Goal: Task Accomplishment & Management: Complete application form

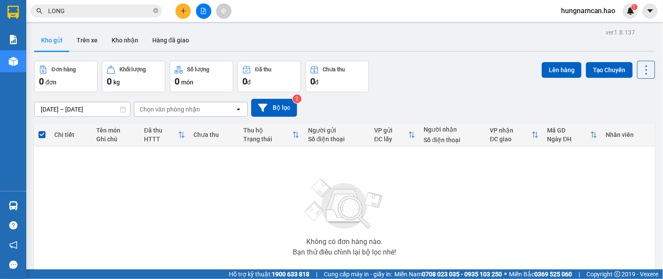
click at [183, 9] on icon "plus" at bounding box center [183, 11] width 6 height 6
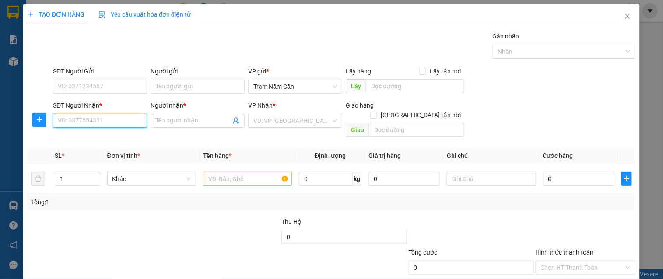
click at [103, 117] on input "SĐT Người Nhận *" at bounding box center [100, 121] width 94 height 14
type input "0944958106"
click at [183, 121] on input "Người nhận *" at bounding box center [193, 121] width 75 height 10
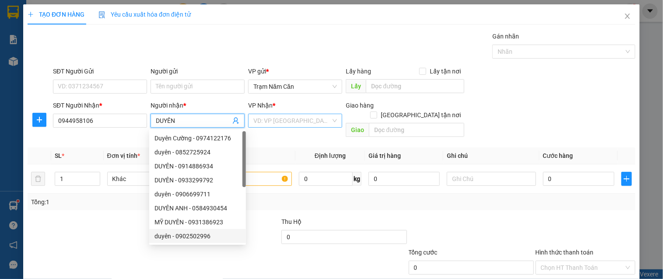
type input "DUYÊN"
click at [294, 125] on input "search" at bounding box center [292, 120] width 77 height 13
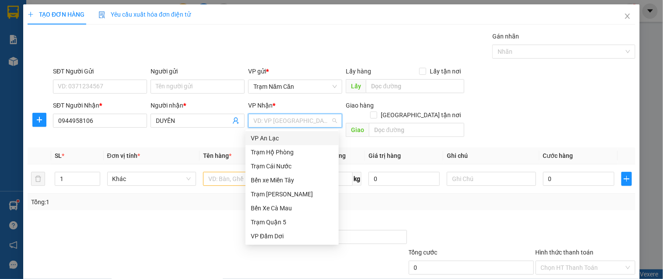
click at [302, 138] on div "VP An Lạc" at bounding box center [292, 139] width 83 height 10
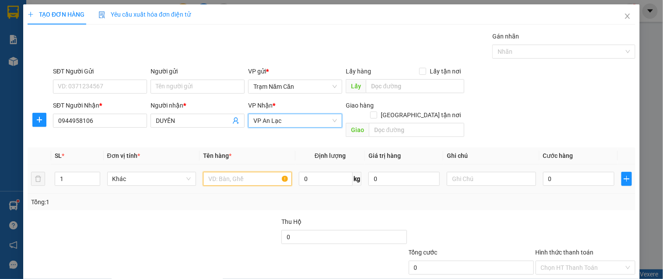
click at [219, 172] on input "text" at bounding box center [247, 179] width 89 height 14
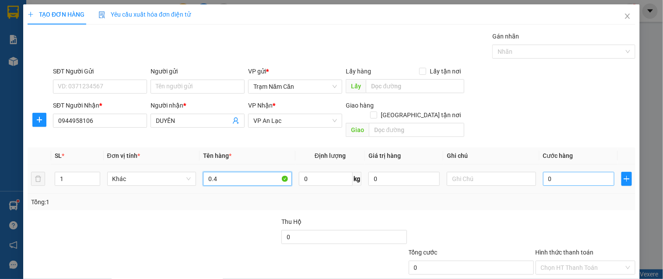
type input "0.4"
click at [566, 172] on input "0" at bounding box center [578, 179] width 71 height 14
type input "04"
type input "4"
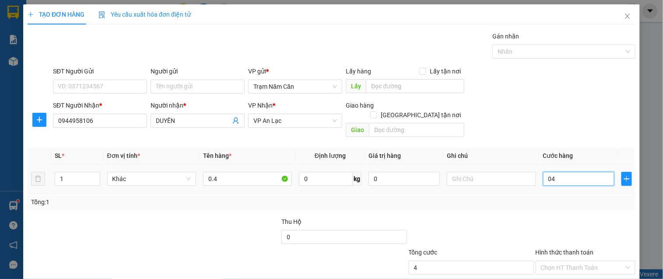
type input "040"
type input "40"
type input "40.000"
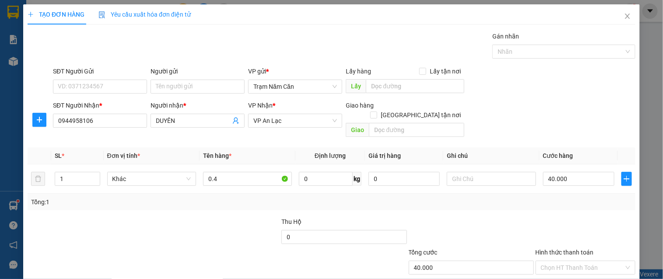
click at [552, 217] on div at bounding box center [586, 232] width 102 height 31
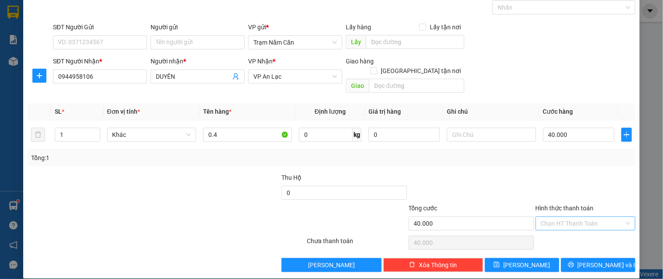
click at [584, 217] on input "Hình thức thanh toán" at bounding box center [582, 223] width 83 height 13
click at [582, 234] on div "Tại văn phòng" at bounding box center [580, 232] width 88 height 10
type input "0"
click at [585, 266] on div "TẠO ĐƠN HÀNG Yêu cầu xuất hóa đơn điện tử Transit Pickup Surcharge Ids Transit …" at bounding box center [331, 119] width 617 height 319
click at [585, 265] on div "TẠO ĐƠN HÀNG Yêu cầu xuất hóa đơn điện tử Transit Pickup Surcharge Ids Transit …" at bounding box center [331, 119] width 617 height 319
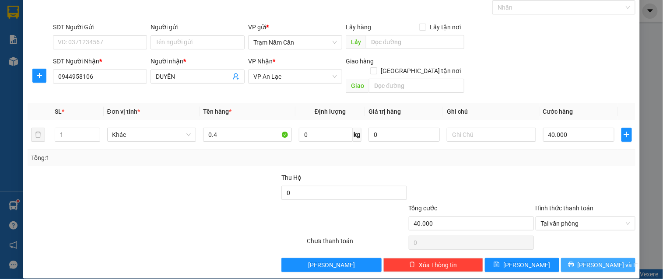
click at [585, 261] on button "[PERSON_NAME] và In" at bounding box center [598, 265] width 74 height 14
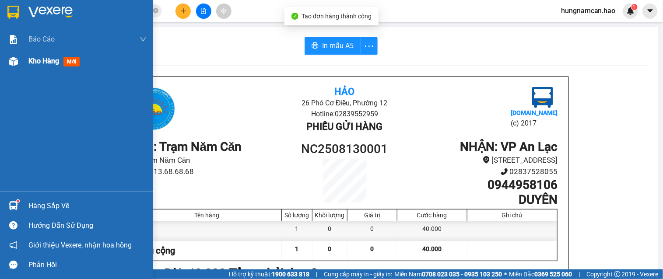
click at [21, 62] on div "Kho hàng mới" at bounding box center [76, 61] width 153 height 22
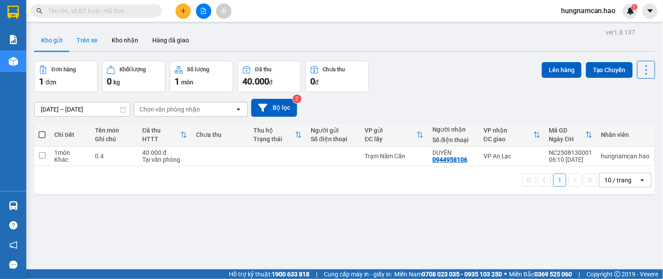
drag, startPoint x: 93, startPoint y: 40, endPoint x: 116, endPoint y: 40, distance: 22.3
click at [94, 40] on button "Trên xe" at bounding box center [87, 40] width 35 height 21
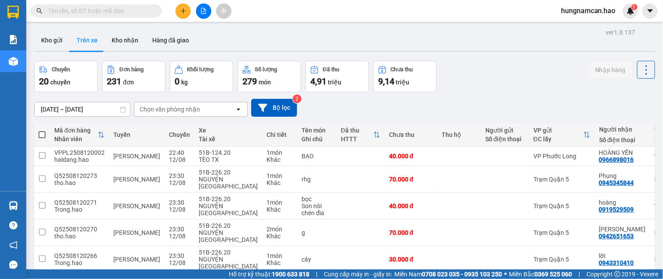
click at [213, 112] on div "Chọn văn phòng nhận" at bounding box center [184, 109] width 101 height 14
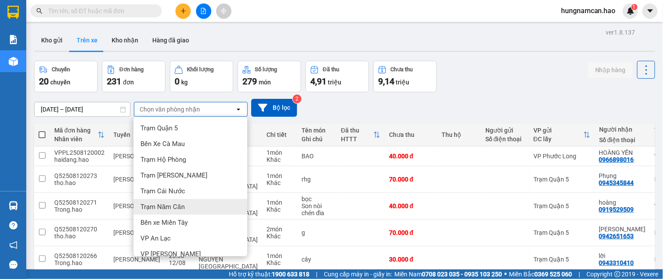
click at [201, 203] on div "Trạm Năm Căn" at bounding box center [191, 207] width 114 height 16
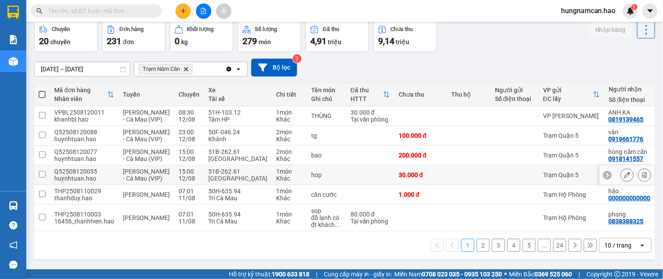
scroll to position [70, 0]
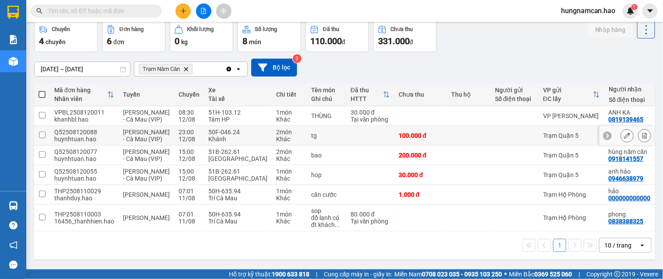
click at [346, 126] on td at bounding box center [370, 136] width 48 height 20
checkbox input "true"
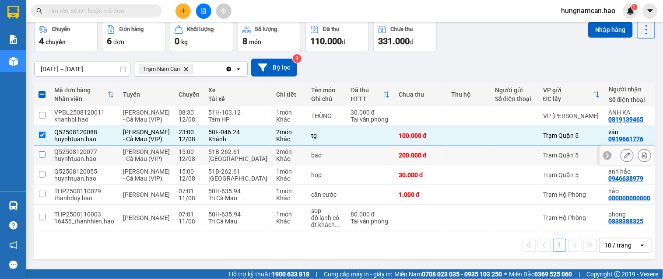
click at [369, 147] on td at bounding box center [370, 156] width 48 height 20
checkbox input "true"
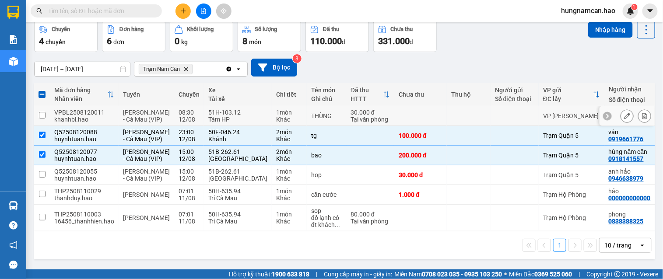
click at [394, 106] on td at bounding box center [420, 116] width 53 height 20
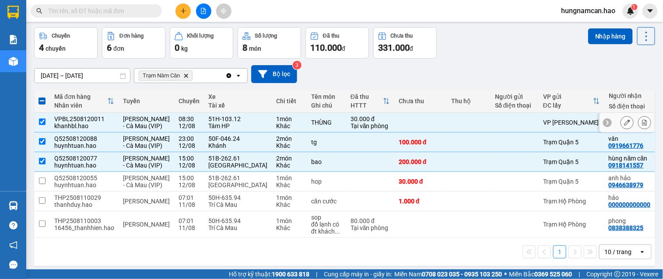
scroll to position [0, 0]
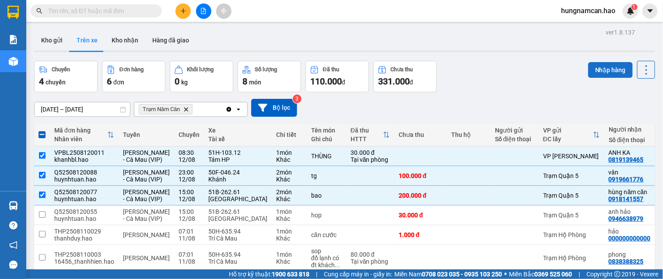
click at [600, 68] on button "Nhập hàng" at bounding box center [610, 70] width 45 height 16
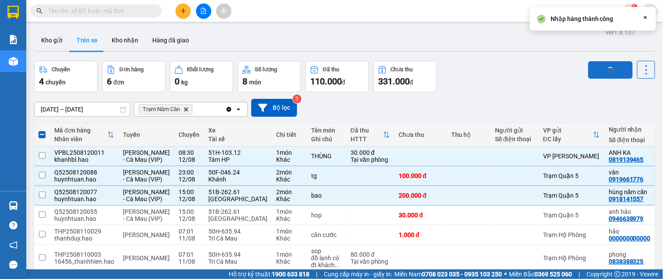
checkbox input "false"
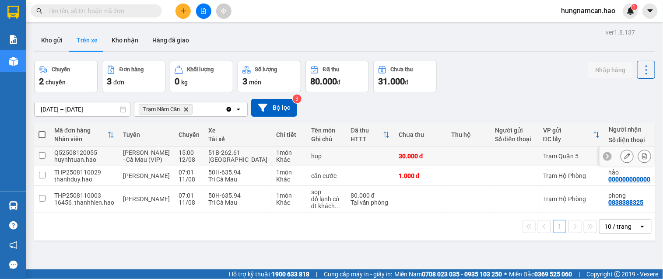
click at [563, 156] on div "Trạm Quận 5" at bounding box center [571, 156] width 57 height 7
checkbox input "true"
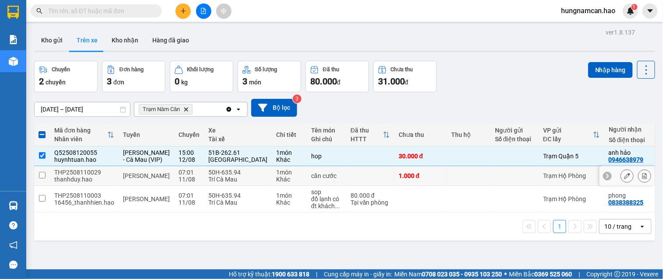
click at [545, 180] on div "Trạm Hộ Phòng" at bounding box center [571, 176] width 57 height 7
checkbox input "true"
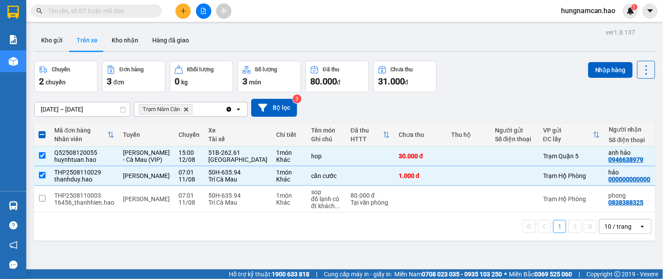
click at [593, 60] on div "ver 1.8.137 Kho gửi Trên xe Kho nhận Hàng đã giao Chuyến 2 chuyến Đơn hàng 3 đơ…" at bounding box center [345, 165] width 628 height 279
click at [589, 70] on button "Nhập hàng" at bounding box center [610, 70] width 45 height 16
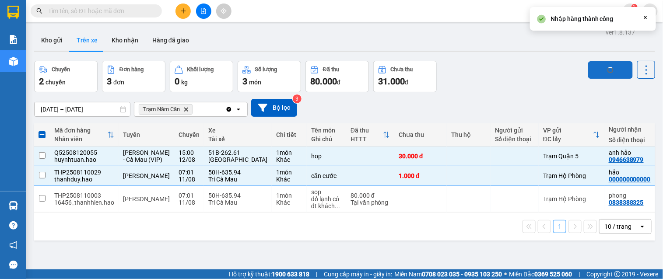
checkbox input "false"
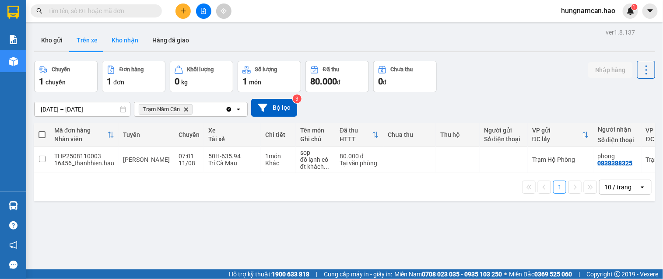
click at [125, 41] on button "Kho nhận" at bounding box center [125, 40] width 41 height 21
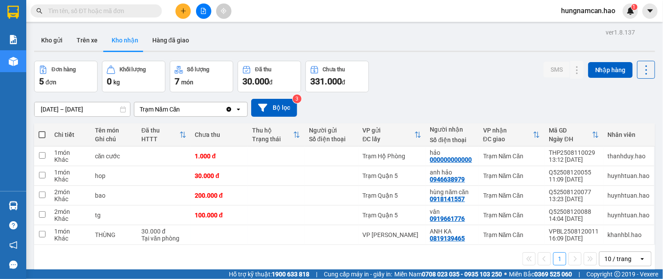
click at [77, 51] on div at bounding box center [344, 51] width 621 height 1
click at [91, 45] on button "Trên xe" at bounding box center [87, 40] width 35 height 21
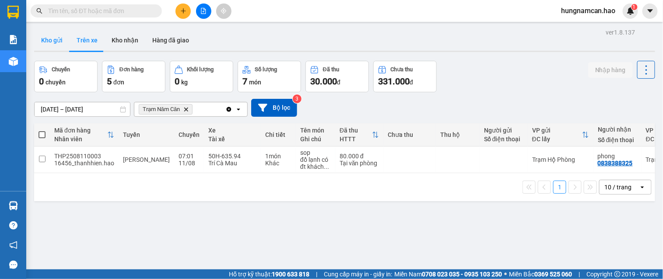
click at [57, 43] on button "Kho gửi" at bounding box center [51, 40] width 35 height 21
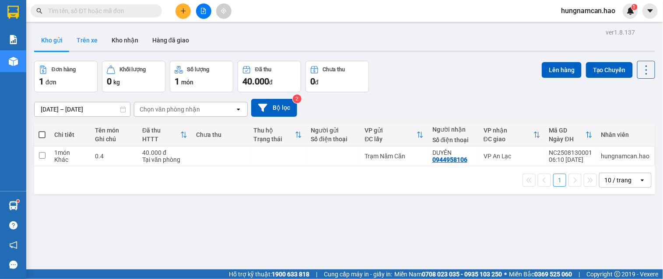
click at [89, 42] on button "Trên xe" at bounding box center [87, 40] width 35 height 21
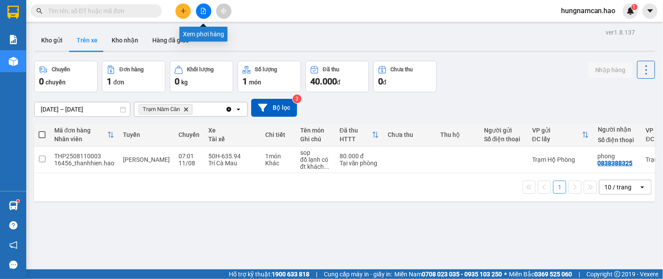
click at [202, 14] on icon "file-add" at bounding box center [203, 11] width 5 height 6
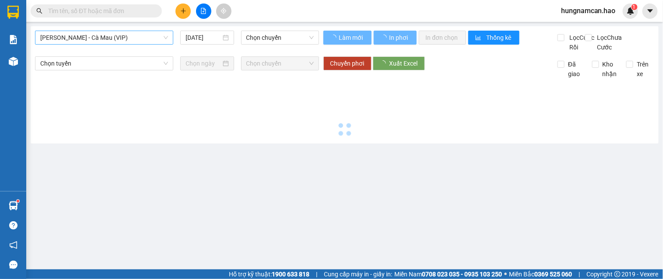
type input "[DATE]"
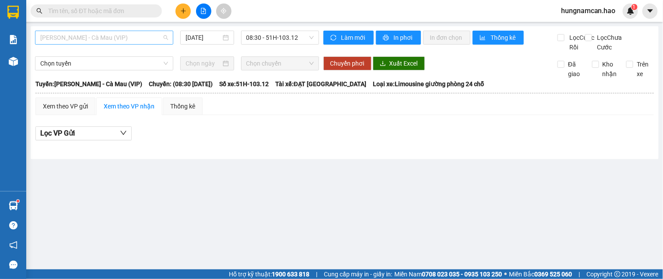
click at [133, 41] on span "[PERSON_NAME] - Cà Mau (VIP)" at bounding box center [104, 37] width 128 height 13
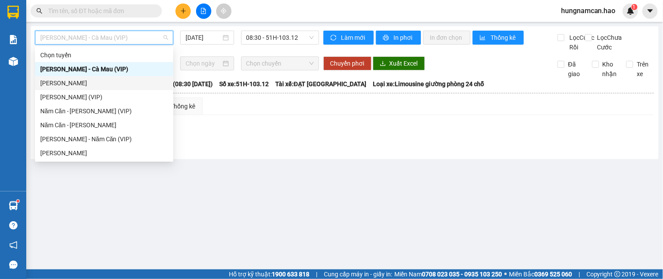
click at [192, 62] on div "[PERSON_NAME] - Cà Mau (VIP) [DATE] 08:30 - 51H-103.12 Làm mới In phơi In đơn c…" at bounding box center [345, 92] width 628 height 133
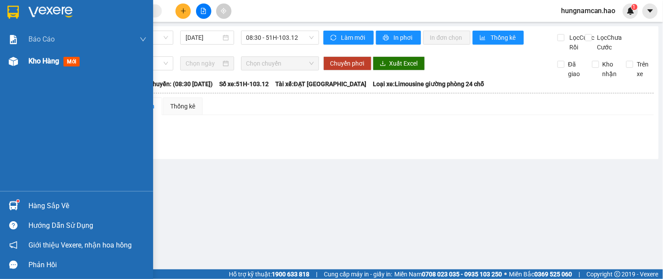
click at [13, 61] on img at bounding box center [13, 61] width 9 height 9
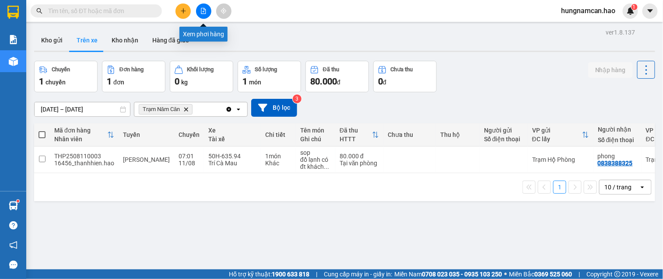
click at [203, 4] on button at bounding box center [203, 11] width 15 height 15
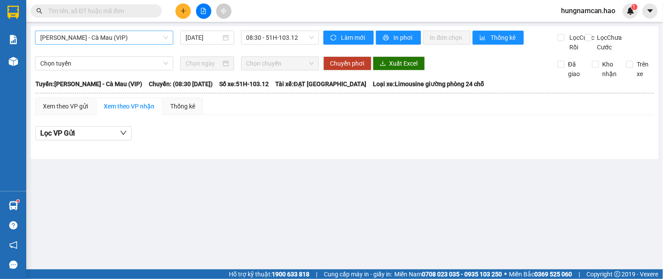
click at [102, 41] on span "[PERSON_NAME] - Cà Mau (VIP)" at bounding box center [104, 37] width 128 height 13
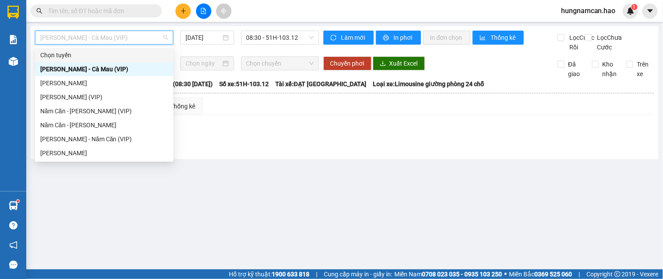
click at [84, 11] on input "text" at bounding box center [99, 11] width 103 height 10
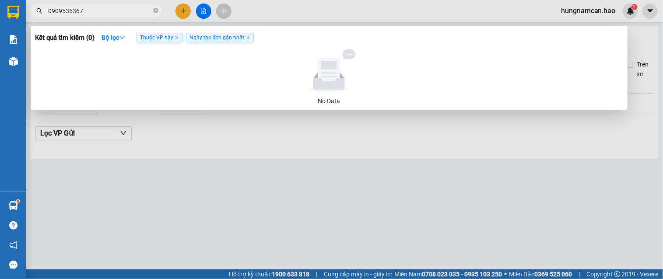
type input "0909535367"
click at [204, 12] on div at bounding box center [331, 139] width 663 height 279
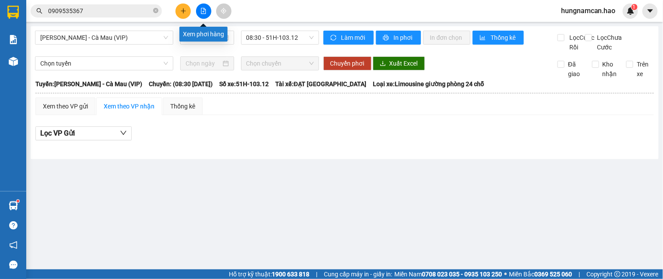
click at [204, 12] on icon "file-add" at bounding box center [204, 11] width 6 height 6
click at [160, 30] on div "[PERSON_NAME] - Cà Mau (VIP) [DATE] 08:30 - 51H-103.12 Làm mới In phơi In đơn c…" at bounding box center [345, 92] width 628 height 133
click at [149, 39] on span "[PERSON_NAME] - Cà Mau (VIP)" at bounding box center [104, 37] width 128 height 13
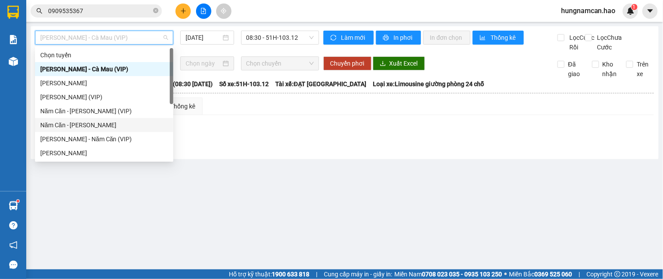
click at [113, 126] on div "Năm Căn - [PERSON_NAME]" at bounding box center [104, 125] width 128 height 10
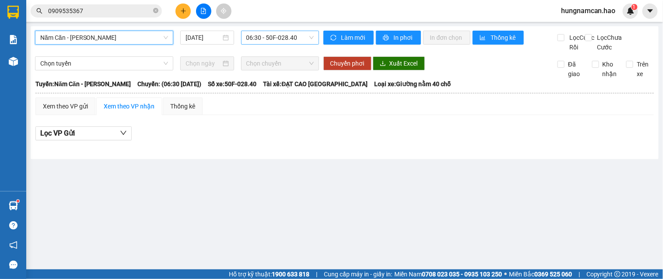
drag, startPoint x: 282, startPoint y: 42, endPoint x: 277, endPoint y: 45, distance: 5.9
click at [281, 42] on span "06:30 - 50F-028.40" at bounding box center [279, 37] width 67 height 13
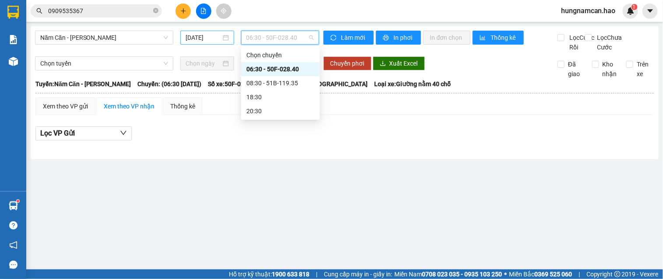
click at [198, 39] on input "[DATE]" at bounding box center [203, 38] width 35 height 10
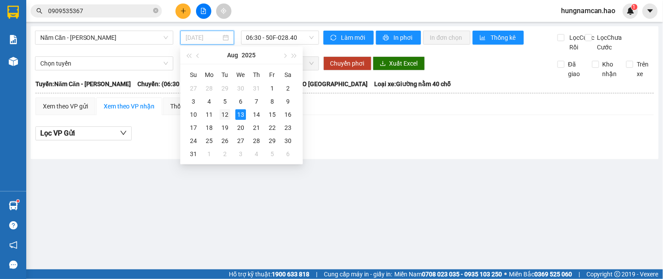
click at [227, 116] on div "12" at bounding box center [225, 114] width 11 height 11
type input "[DATE]"
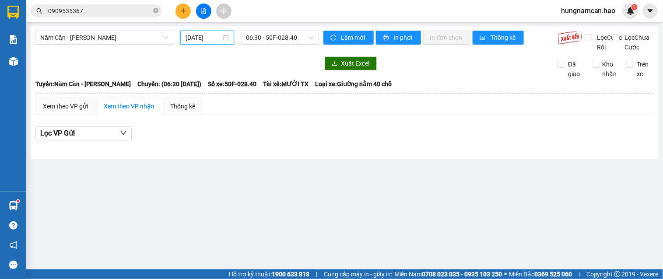
click at [265, 46] on div "Năm Căn - [PERSON_NAME] [DATE] 06:30 - 50F-028.40" at bounding box center [177, 41] width 284 height 21
click at [269, 42] on span "06:30 - 50F-028.40" at bounding box center [279, 37] width 67 height 13
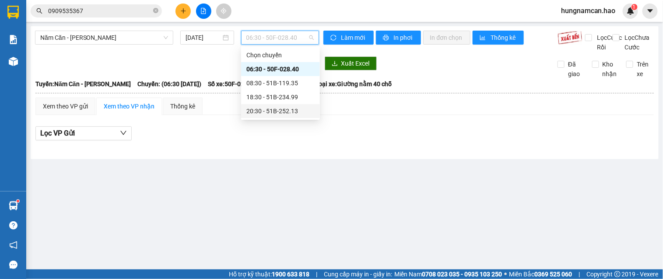
click at [263, 106] on div "20:30 - 51B-252.13" at bounding box center [280, 111] width 79 height 14
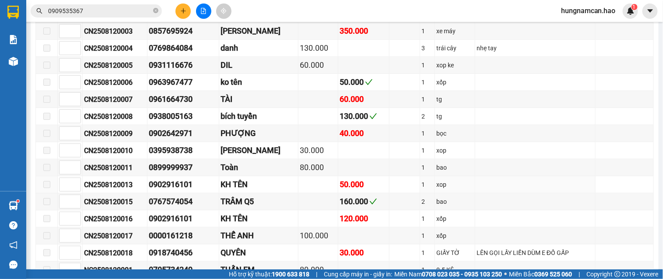
scroll to position [49, 0]
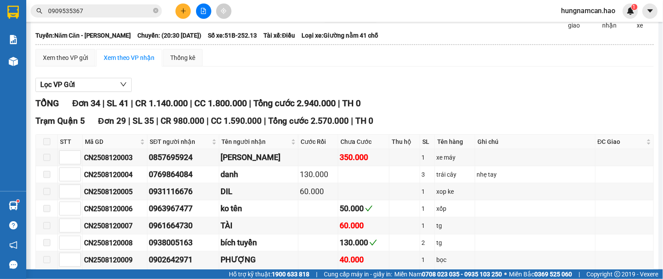
click at [106, 63] on div "Xem theo VP nhận" at bounding box center [129, 58] width 51 height 10
click at [82, 63] on div "Xem theo VP gửi" at bounding box center [65, 58] width 45 height 10
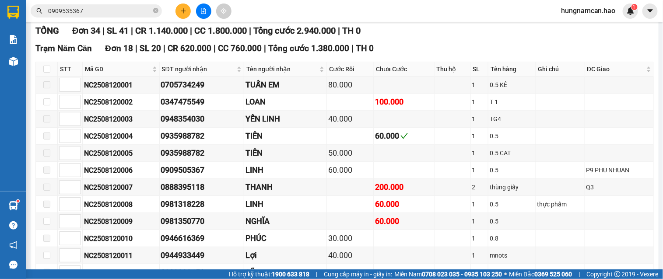
scroll to position [146, 0]
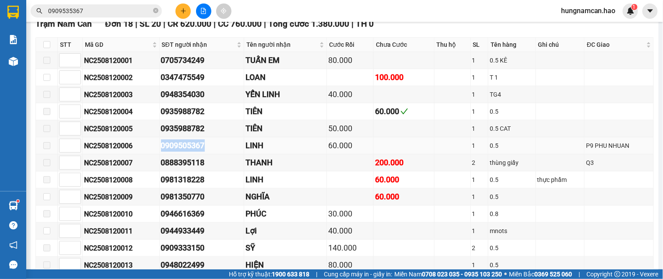
drag, startPoint x: 209, startPoint y: 156, endPoint x: 165, endPoint y: 159, distance: 44.3
click at [165, 152] on div "0909505367" at bounding box center [202, 146] width 82 height 12
copy div "0909505367"
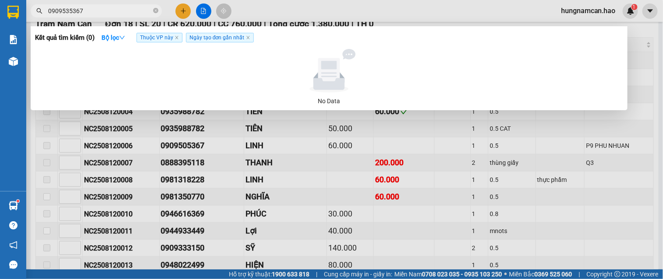
click at [83, 11] on input "0909535367" at bounding box center [99, 11] width 103 height 10
type input "0"
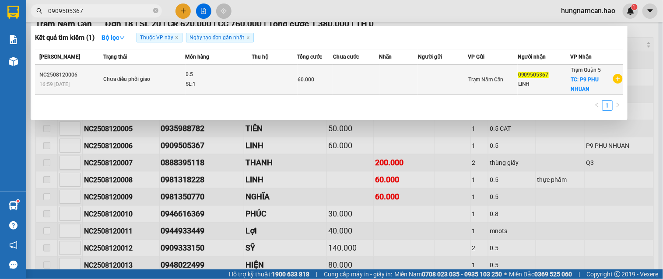
type input "0909505367"
click at [516, 83] on div "Trạm Năm Căn" at bounding box center [493, 80] width 49 height 10
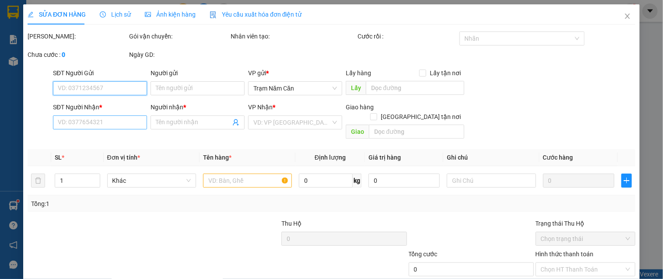
type input "0909505367"
type input "LINH"
checkbox input "true"
type input "P9 PHU NHUAN"
type input "60.000"
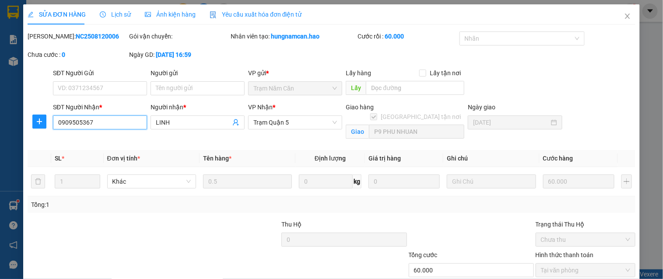
click at [85, 120] on input "0909505367" at bounding box center [100, 123] width 94 height 14
type input "0909505467"
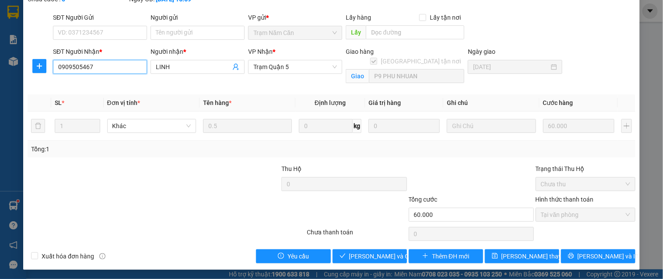
scroll to position [56, 0]
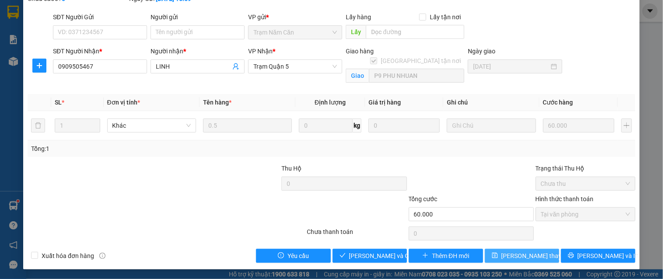
click at [506, 252] on span "[PERSON_NAME] thay đổi" at bounding box center [537, 256] width 70 height 10
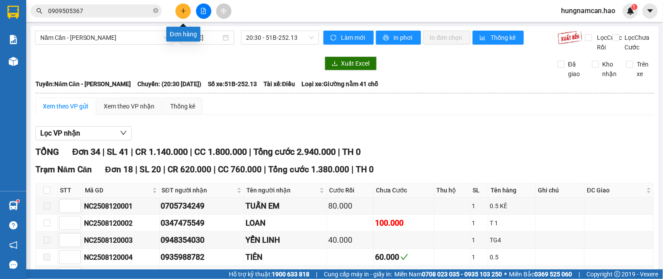
click at [185, 11] on icon "plus" at bounding box center [183, 11] width 5 height 0
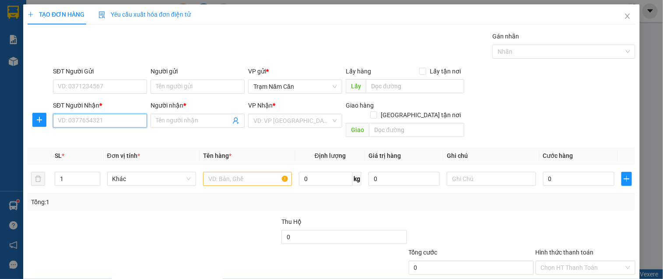
click at [76, 127] on input "SĐT Người Nhận *" at bounding box center [100, 121] width 94 height 14
type input "0703156424"
click at [164, 122] on input "Người nhận *" at bounding box center [193, 121] width 75 height 10
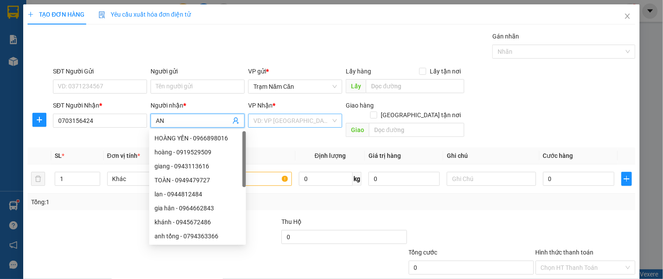
type input "AN"
click at [282, 119] on input "search" at bounding box center [292, 120] width 77 height 13
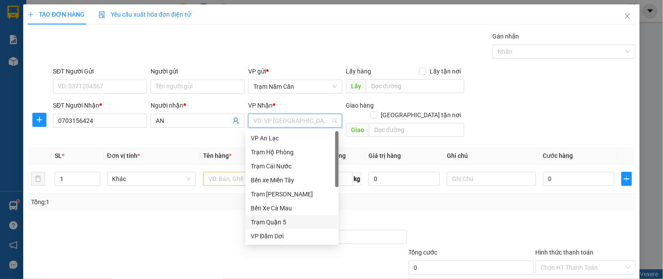
click at [283, 218] on div "Trạm Quận 5" at bounding box center [292, 223] width 83 height 10
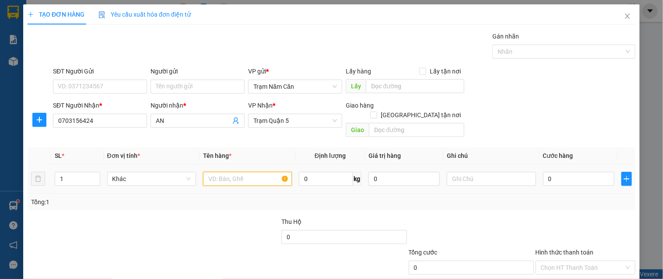
click at [226, 172] on input "text" at bounding box center [247, 179] width 89 height 14
type input "0.5"
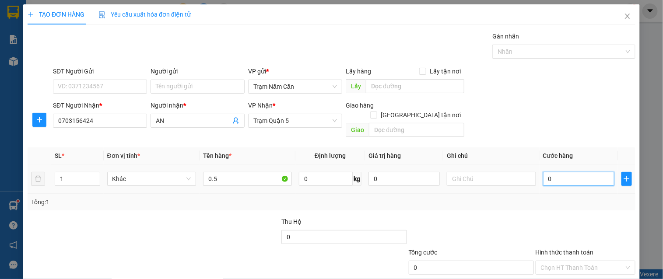
click at [566, 172] on input "0" at bounding box center [578, 179] width 71 height 14
type input "06"
type input "6"
type input "060"
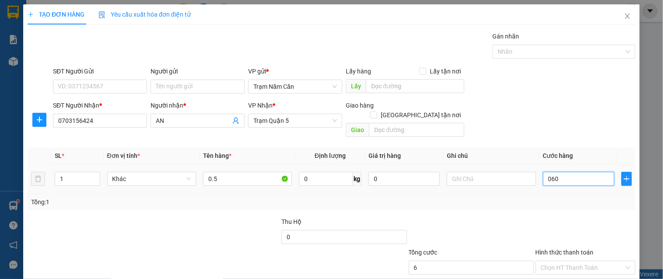
type input "60"
type input "60.000"
click at [560, 194] on div "Tổng: 1" at bounding box center [332, 202] width 608 height 17
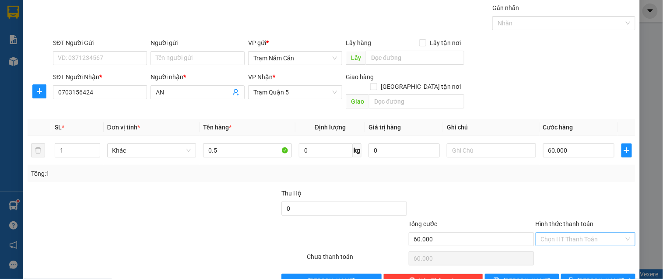
scroll to position [44, 0]
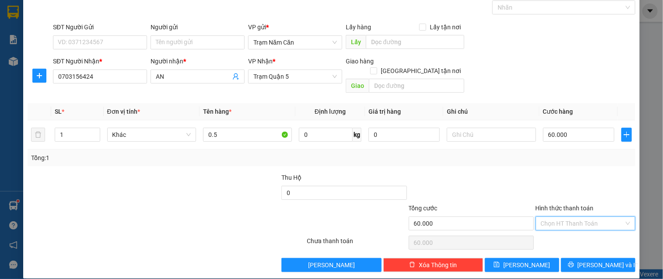
click at [556, 217] on input "Hình thức thanh toán" at bounding box center [582, 223] width 83 height 13
click at [554, 233] on div "Tại văn phòng" at bounding box center [580, 232] width 88 height 10
type input "0"
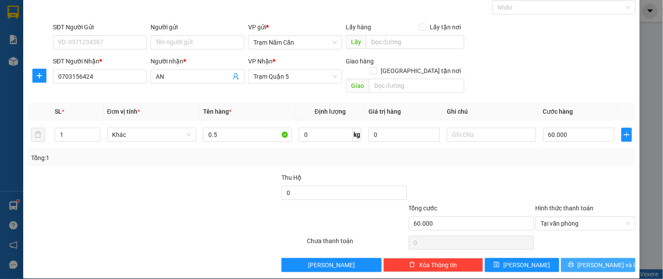
click at [600, 261] on span "[PERSON_NAME] và In" at bounding box center [608, 266] width 61 height 10
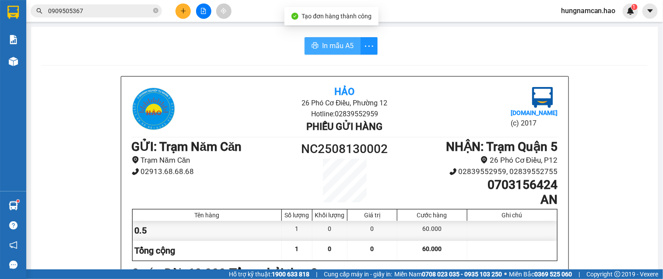
click at [332, 45] on span "In mẫu A5" at bounding box center [338, 45] width 32 height 11
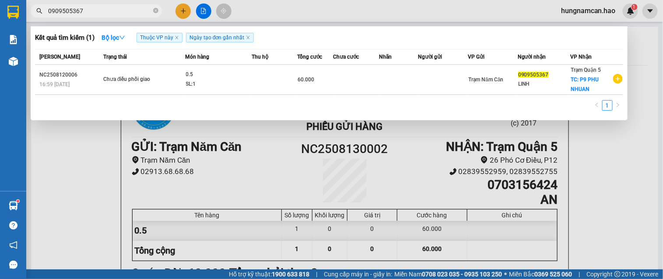
click at [93, 7] on input "0909505367" at bounding box center [99, 11] width 103 height 10
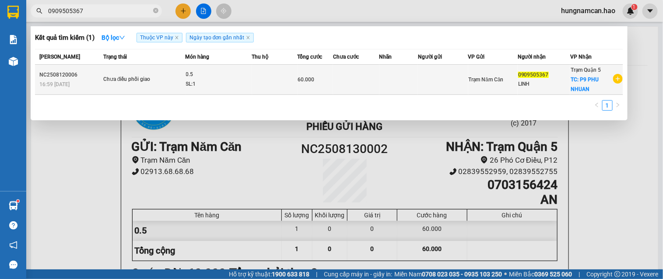
click at [485, 75] on div "Trạm Năm Căn" at bounding box center [493, 80] width 49 height 10
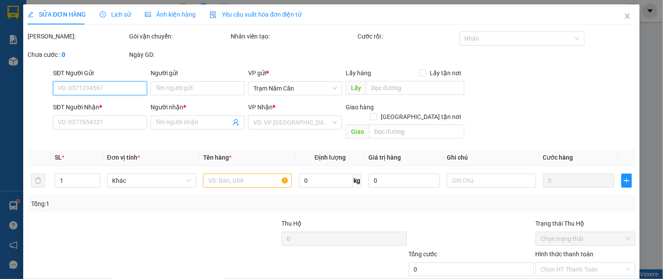
type input "0909505467"
type input "LINH"
checkbox input "true"
type input "P9 PHU NHUAN"
type input "60.000"
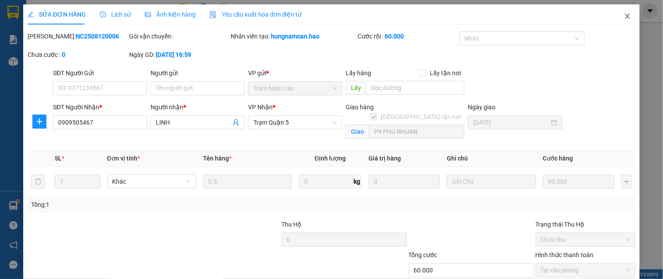
click at [624, 13] on icon "close" at bounding box center [627, 16] width 7 height 7
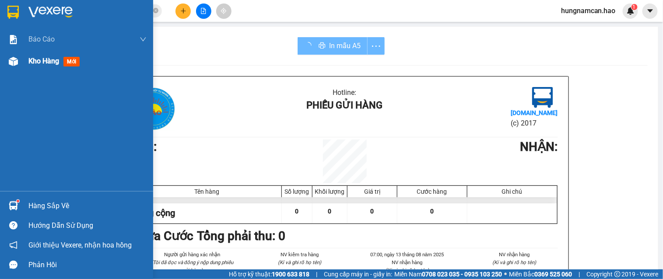
click at [24, 61] on div "Kho hàng mới" at bounding box center [76, 61] width 153 height 22
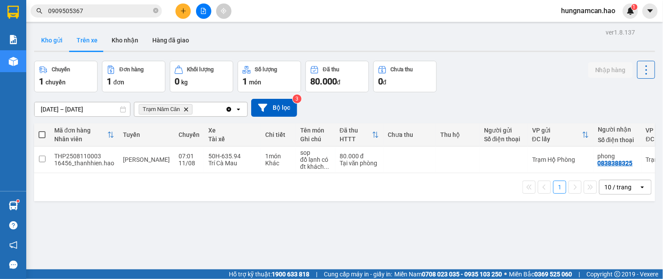
click at [42, 38] on button "Kho gửi" at bounding box center [51, 40] width 35 height 21
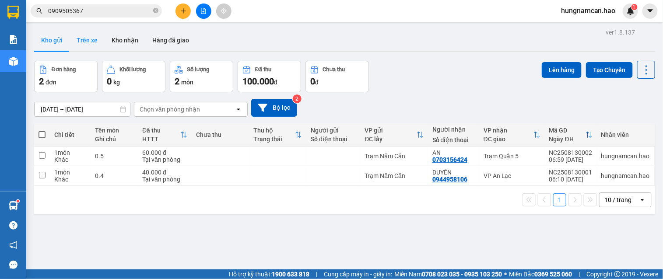
drag, startPoint x: 93, startPoint y: 37, endPoint x: 159, endPoint y: 51, distance: 67.6
click at [94, 37] on button "Trên xe" at bounding box center [87, 40] width 35 height 21
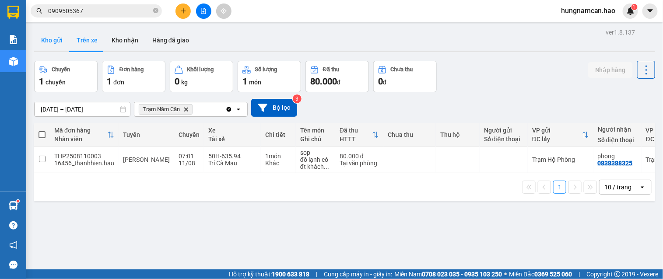
click at [53, 42] on button "Kho gửi" at bounding box center [51, 40] width 35 height 21
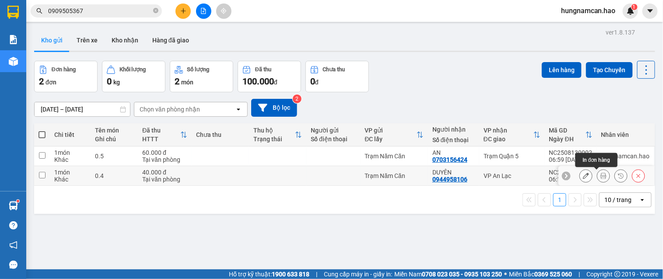
click at [601, 179] on icon at bounding box center [604, 176] width 6 height 6
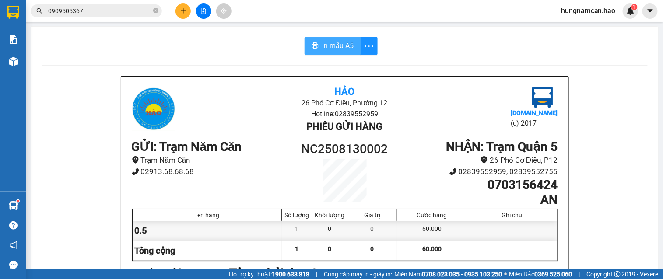
click at [336, 42] on span "In mẫu A5" at bounding box center [338, 45] width 32 height 11
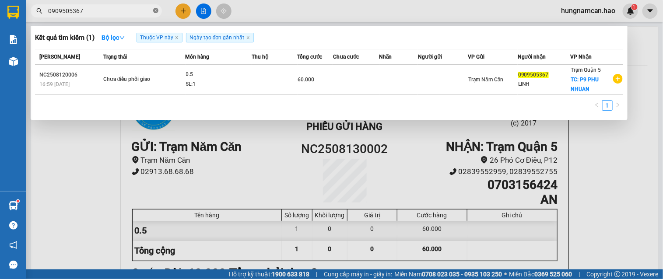
click at [154, 11] on icon "close-circle" at bounding box center [155, 10] width 5 height 5
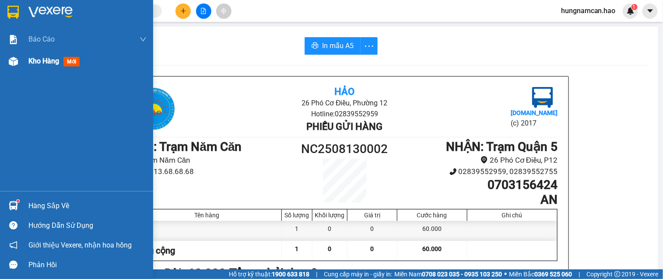
click at [15, 60] on img at bounding box center [13, 61] width 9 height 9
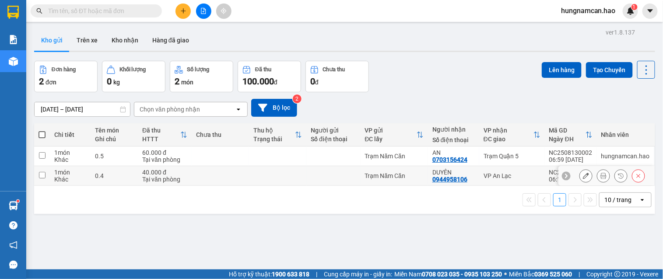
click at [601, 176] on icon at bounding box center [604, 176] width 6 height 6
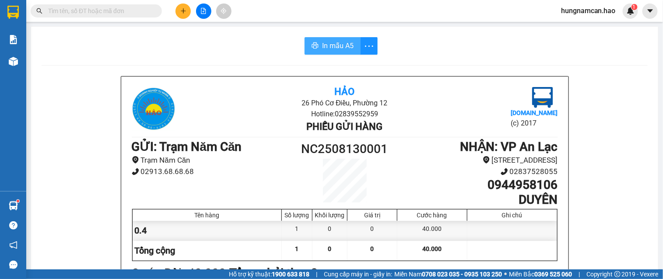
click at [331, 45] on span "In mẫu A5" at bounding box center [338, 45] width 32 height 11
click at [191, 4] on div at bounding box center [204, 11] width 66 height 15
click at [182, 14] on button at bounding box center [183, 11] width 15 height 15
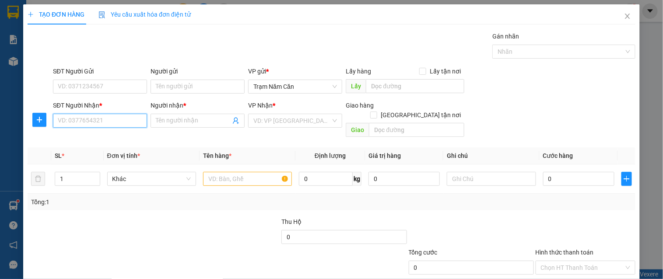
click at [99, 124] on input "SĐT Người Nhận *" at bounding box center [100, 121] width 94 height 14
type input "0123456789"
click at [194, 119] on input "Người nhận *" at bounding box center [193, 121] width 75 height 10
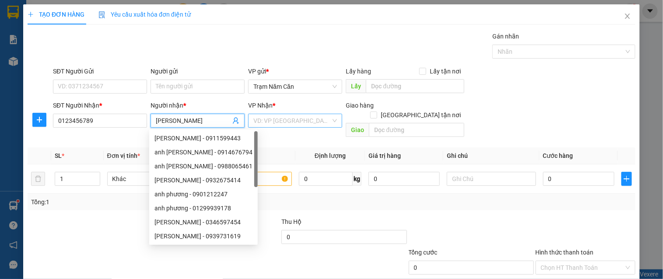
type input "[PERSON_NAME]"
click at [300, 116] on input "search" at bounding box center [292, 120] width 77 height 13
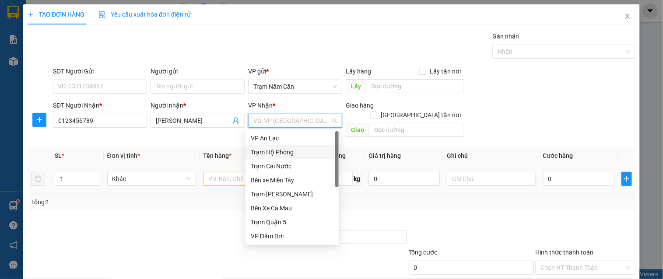
click at [286, 151] on div "Trạm Hộ Phòng" at bounding box center [292, 153] width 83 height 10
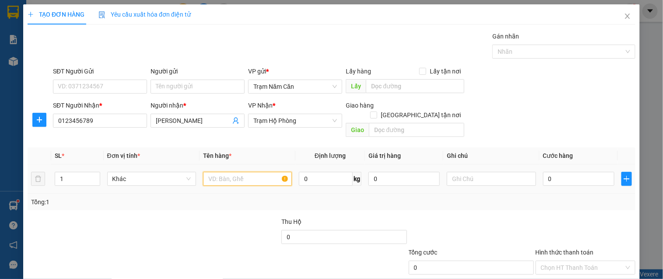
click at [215, 172] on input "text" at bounding box center [247, 179] width 89 height 14
type input "BAO"
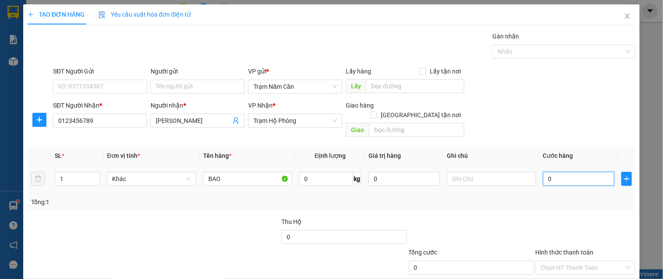
click at [565, 172] on input "0" at bounding box center [578, 179] width 71 height 14
type input "01"
type input "1"
type input "1.000"
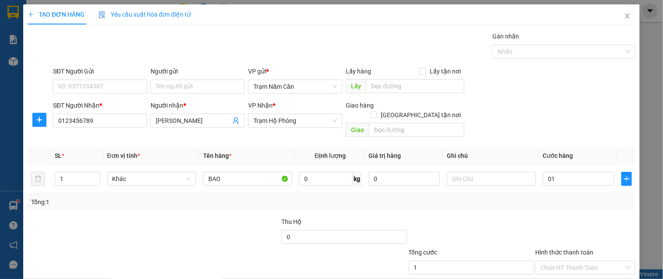
type input "1.000"
click at [554, 203] on div "Transit Pickup Surcharge Ids Transit Deliver Surcharge Ids Transit Deliver Surc…" at bounding box center [332, 174] width 608 height 285
drag, startPoint x: 559, startPoint y: 212, endPoint x: 559, endPoint y: 219, distance: 7.0
click at [559, 261] on input "Hình thức thanh toán" at bounding box center [582, 267] width 83 height 13
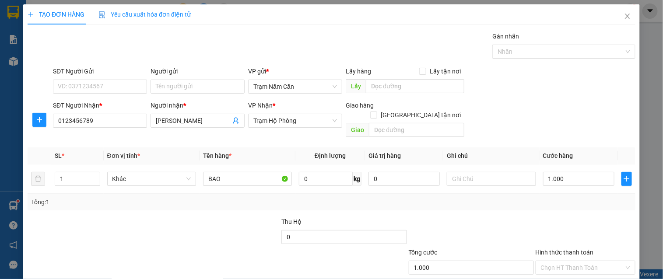
click at [561, 217] on div at bounding box center [586, 232] width 102 height 31
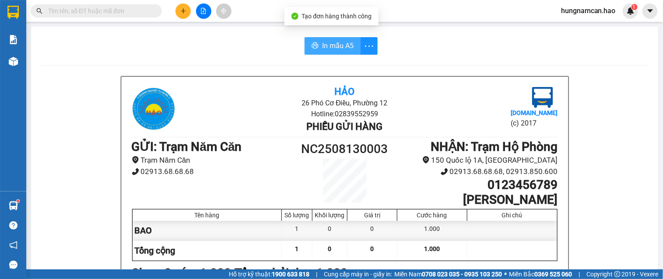
click at [337, 45] on span "In mẫu A5" at bounding box center [338, 45] width 32 height 11
drag, startPoint x: 79, startPoint y: 165, endPoint x: 63, endPoint y: 134, distance: 35.3
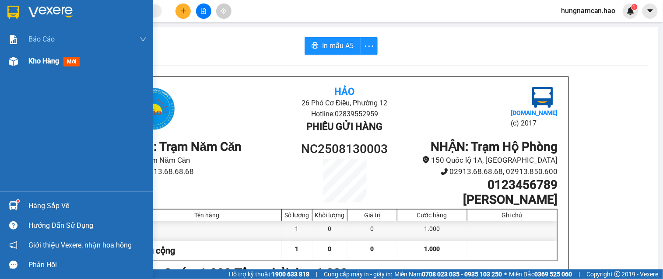
click at [19, 62] on div at bounding box center [13, 61] width 15 height 15
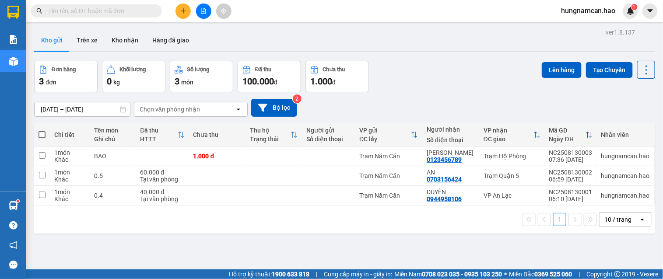
click at [372, 102] on div "[DATE] – [DATE] Press the down arrow key to interact with the calendar and sele…" at bounding box center [344, 108] width 621 height 18
drag, startPoint x: 373, startPoint y: 103, endPoint x: 381, endPoint y: 77, distance: 26.7
drag, startPoint x: 381, startPoint y: 77, endPoint x: 2, endPoint y: 75, distance: 378.7
click at [181, 9] on icon "plus" at bounding box center [183, 11] width 6 height 6
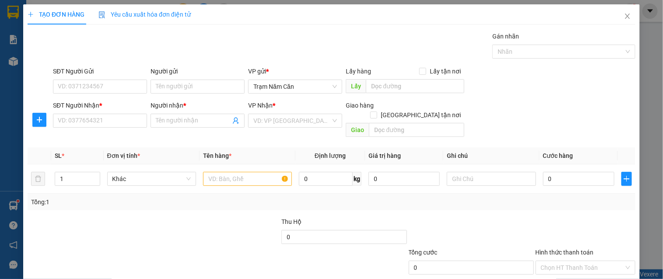
click at [107, 108] on div "SĐT Người Nhận *" at bounding box center [100, 106] width 94 height 10
click at [107, 114] on input "SĐT Người Nhận *" at bounding box center [100, 121] width 94 height 14
click at [106, 115] on input "SĐT Người Nhận *" at bounding box center [100, 121] width 94 height 14
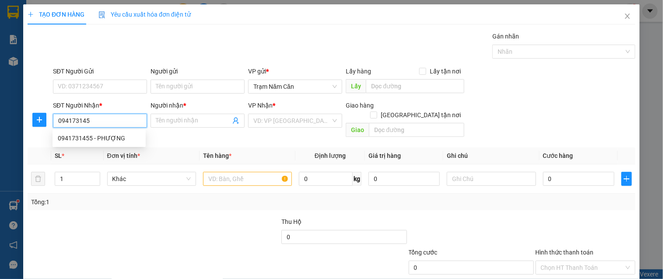
type input "0941731455"
click at [107, 137] on div "0941731455 - PHƯỢNG" at bounding box center [99, 139] width 83 height 10
type input "PHƯỢNG"
type input "60.000"
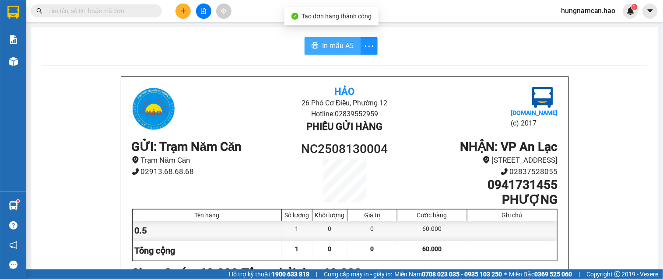
click at [313, 47] on icon "printer" at bounding box center [315, 45] width 7 height 6
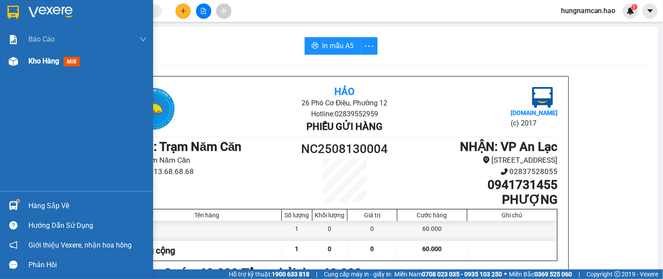
click at [24, 62] on div "Kho hàng mới" at bounding box center [76, 61] width 153 height 22
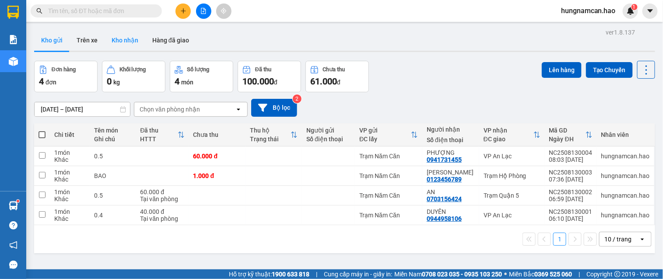
click at [127, 42] on button "Kho nhận" at bounding box center [125, 40] width 41 height 21
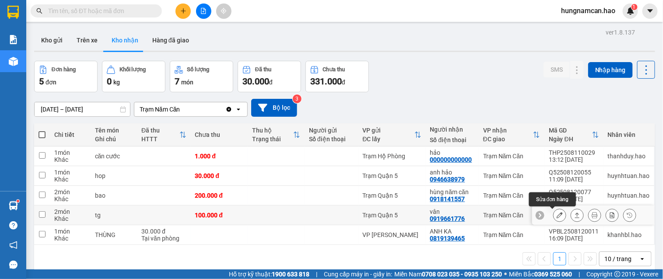
click at [557, 215] on button at bounding box center [560, 215] width 12 height 15
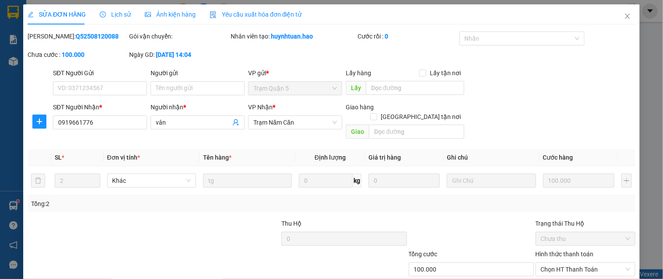
click at [167, 18] on span "Ảnh kiện hàng" at bounding box center [170, 14] width 51 height 7
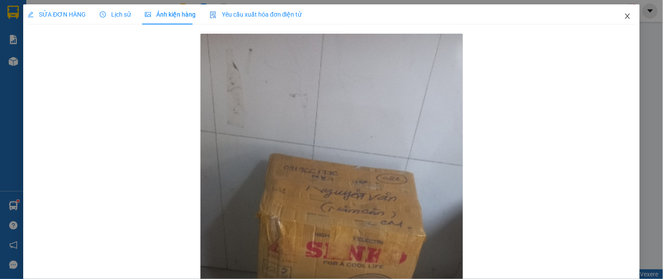
click at [624, 16] on icon "close" at bounding box center [627, 16] width 7 height 7
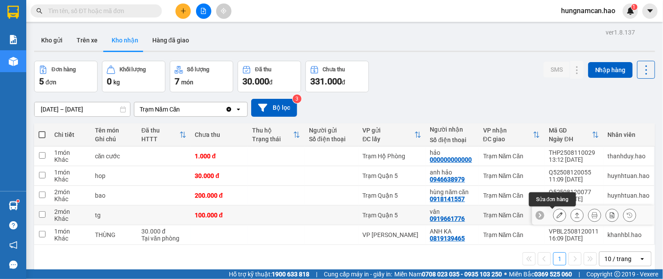
click at [557, 212] on icon at bounding box center [560, 215] width 6 height 6
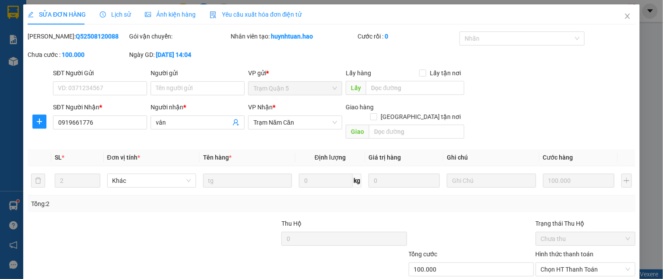
click at [180, 11] on span "Ảnh kiện hàng" at bounding box center [170, 14] width 51 height 7
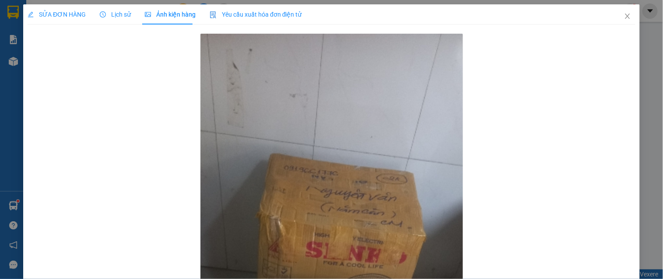
click at [114, 14] on span "Lịch sử" at bounding box center [115, 14] width 31 height 7
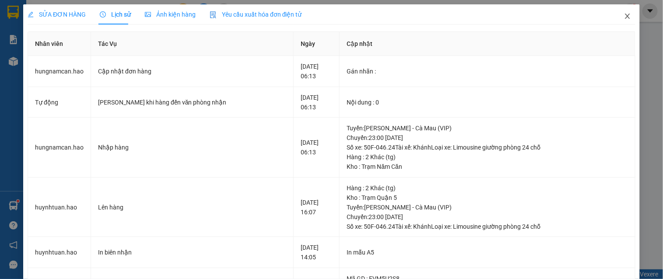
click at [624, 18] on icon "close" at bounding box center [627, 16] width 7 height 7
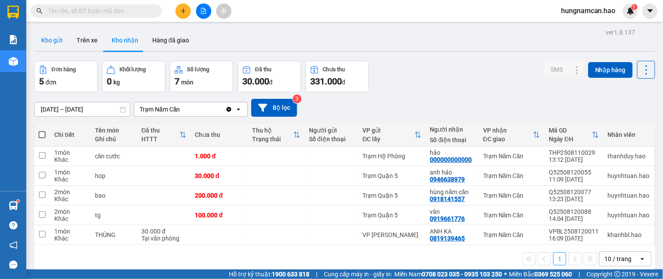
click at [56, 42] on button "Kho gửi" at bounding box center [51, 40] width 35 height 21
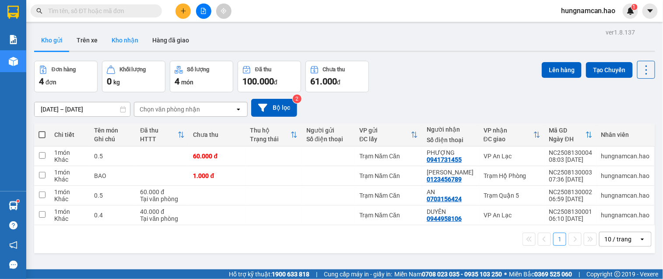
click at [119, 38] on button "Kho nhận" at bounding box center [125, 40] width 41 height 21
